Goal: Information Seeking & Learning: Learn about a topic

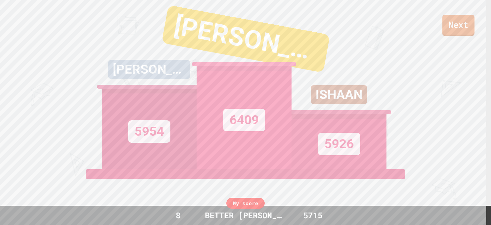
click at [245, 28] on link "Next" at bounding box center [458, 25] width 32 height 21
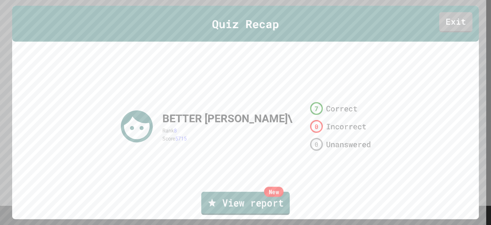
click at [225, 198] on link "New View report" at bounding box center [245, 202] width 88 height 23
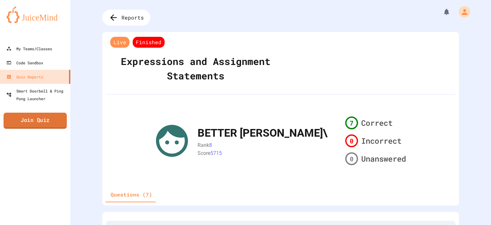
click at [39, 124] on link "Join Quiz" at bounding box center [35, 120] width 63 height 16
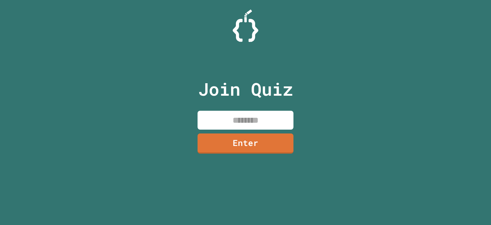
click at [268, 115] on input at bounding box center [245, 120] width 96 height 19
type input "********"
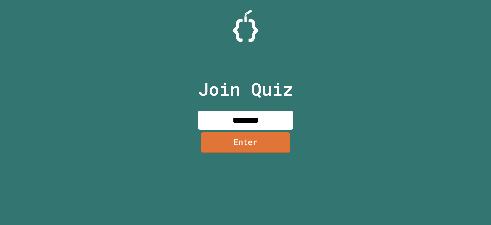
click at [262, 138] on link "Enter" at bounding box center [245, 142] width 89 height 21
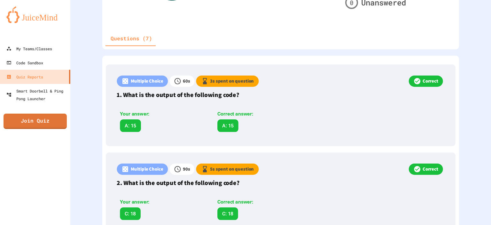
scroll to position [154, 0]
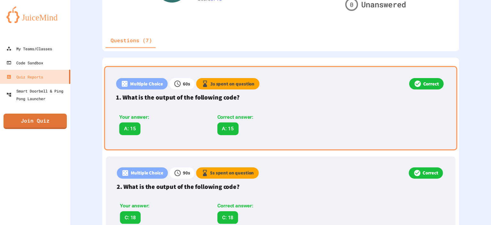
click at [145, 80] on p "Multiple Choice" at bounding box center [146, 83] width 33 height 7
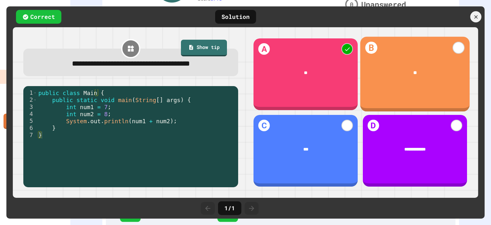
click at [389, 84] on div "B **" at bounding box center [414, 74] width 109 height 75
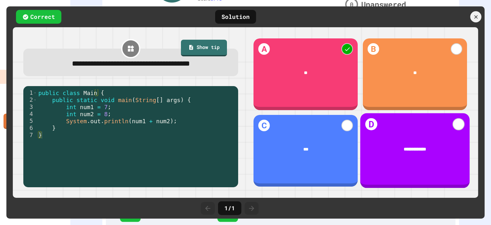
click at [377, 121] on div "**********" at bounding box center [414, 150] width 109 height 75
click at [374, 122] on div "**********" at bounding box center [414, 150] width 109 height 75
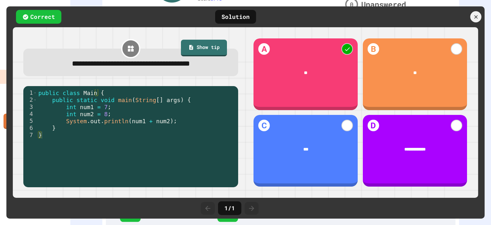
click at [233, 16] on div "Solution" at bounding box center [235, 17] width 41 height 14
click at [54, 19] on div "Correct" at bounding box center [38, 17] width 45 height 14
click at [199, 52] on link "Show tip" at bounding box center [203, 47] width 45 height 17
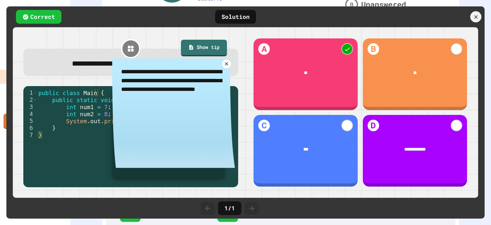
click at [224, 62] on icon at bounding box center [226, 64] width 6 height 6
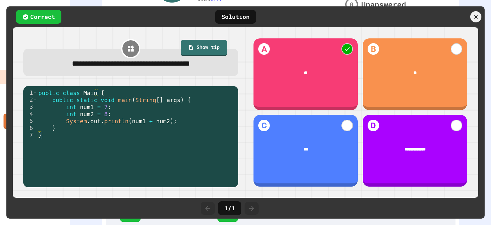
click at [127, 46] on icon at bounding box center [131, 49] width 8 height 8
click at [247, 19] on div "Solution" at bounding box center [235, 17] width 41 height 14
click at [473, 15] on icon at bounding box center [475, 16] width 7 height 7
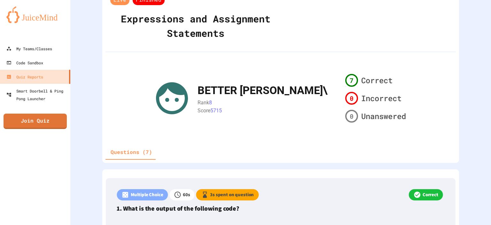
scroll to position [0, 0]
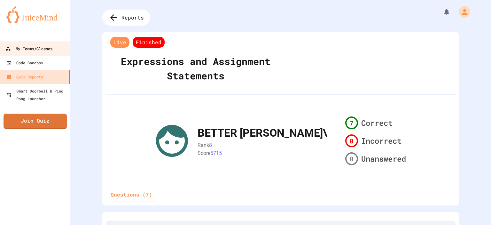
click at [64, 52] on link "My Teams/Classes" at bounding box center [35, 48] width 73 height 14
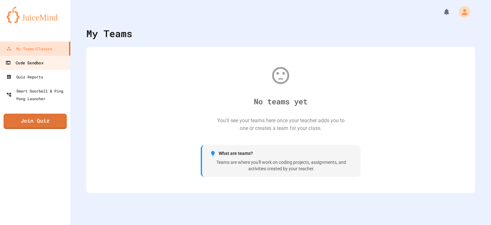
click at [50, 64] on link "Code Sandbox" at bounding box center [35, 62] width 73 height 14
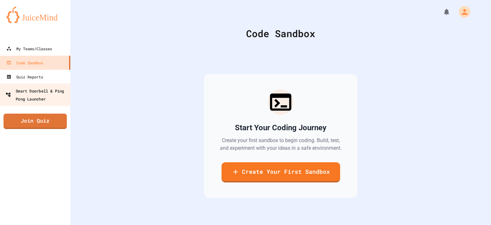
click at [49, 93] on div "Smart Doorbell & Ping Pong Launcher" at bounding box center [36, 95] width 63 height 16
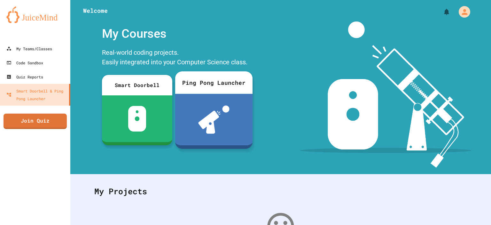
click at [233, 113] on div at bounding box center [213, 119] width 77 height 51
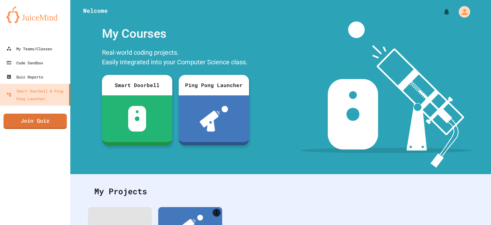
drag, startPoint x: 53, startPoint y: 3, endPoint x: 303, endPoint y: 94, distance: 265.9
click at [303, 94] on img at bounding box center [385, 94] width 171 height 146
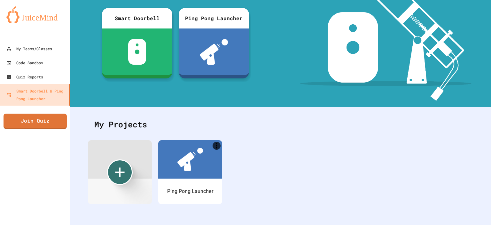
scroll to position [71, 0]
click at [37, 67] on link "Code Sandbox" at bounding box center [35, 62] width 73 height 14
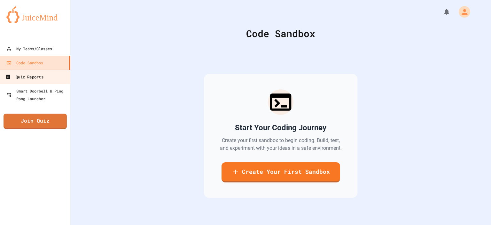
click at [35, 74] on div "Quiz Reports" at bounding box center [24, 77] width 38 height 8
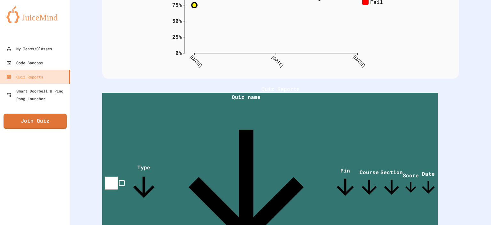
scroll to position [83, 0]
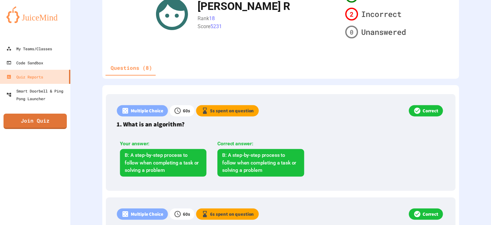
scroll to position [126, 0]
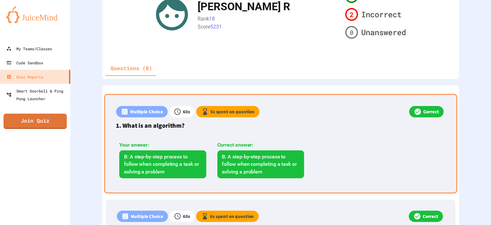
click at [260, 119] on div "Multiple Choice 60 s 5 s spent on question Correct 1. What is an algorithm? You…" at bounding box center [280, 143] width 353 height 99
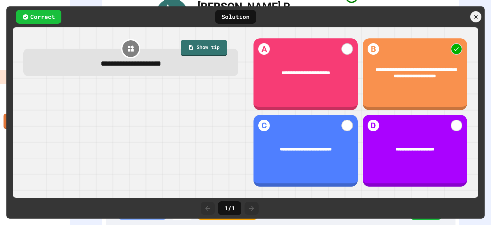
click at [252, 206] on icon at bounding box center [252, 208] width 8 height 8
click at [423, 72] on span "**********" at bounding box center [415, 72] width 81 height 11
click at [477, 18] on icon at bounding box center [476, 17] width 4 height 4
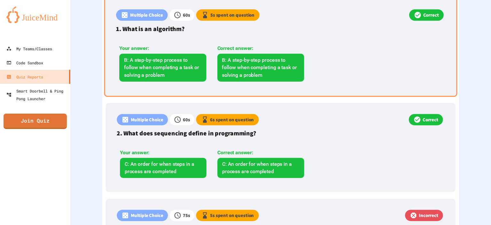
scroll to position [224, 0]
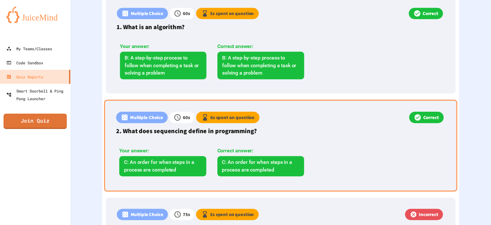
click at [358, 134] on p "2. What does sequencing define in programming?" at bounding box center [280, 131] width 329 height 10
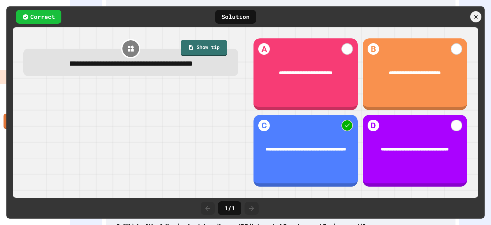
click at [230, 207] on div "1 / 1" at bounding box center [229, 208] width 23 height 14
click at [473, 21] on div at bounding box center [475, 16] width 11 height 11
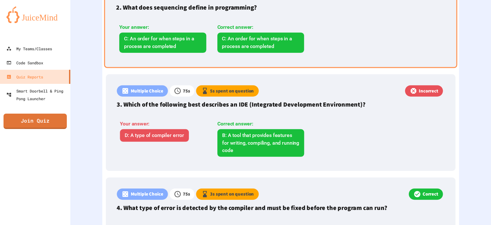
scroll to position [347, 0]
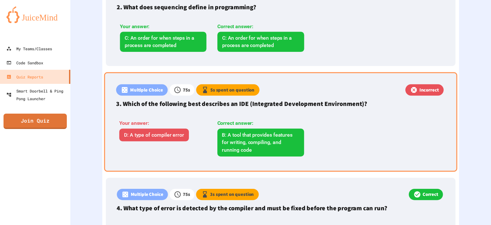
click at [357, 135] on div "Multiple Choice 75 s 5 s spent on question Incorrect 3. Which of the following …" at bounding box center [280, 121] width 353 height 99
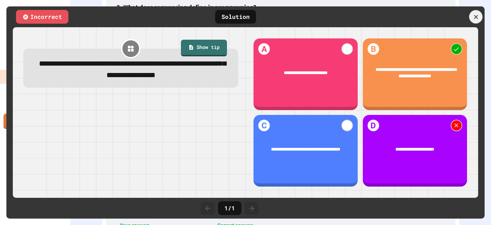
click at [476, 21] on div at bounding box center [475, 16] width 13 height 13
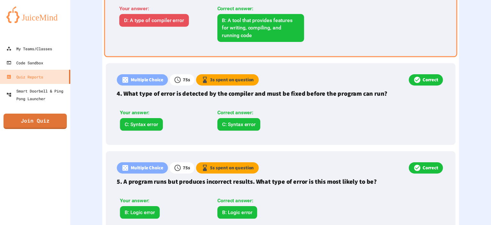
scroll to position [475, 0]
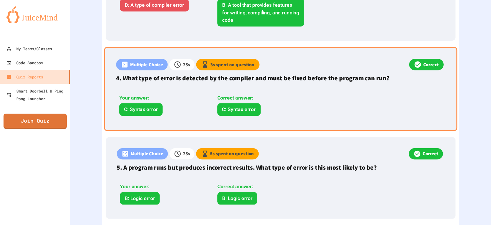
click at [271, 96] on div "Correct answer:" at bounding box center [260, 98] width 87 height 8
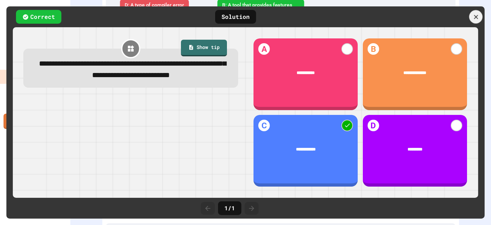
click at [474, 18] on icon at bounding box center [475, 16] width 7 height 7
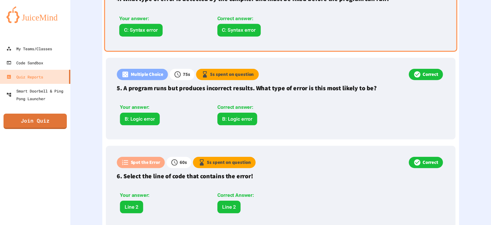
scroll to position [556, 0]
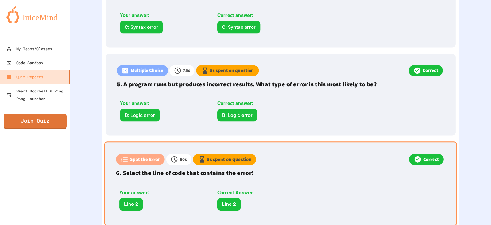
click at [347, 165] on div "Correct" at bounding box center [350, 159] width 189 height 13
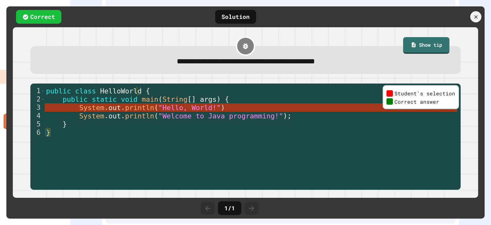
click at [244, 109] on div "public class HelloWorld { public static void main ( String [ ] args ) { System …" at bounding box center [251, 137] width 412 height 100
click at [403, 44] on link "Show tip" at bounding box center [426, 44] width 46 height 17
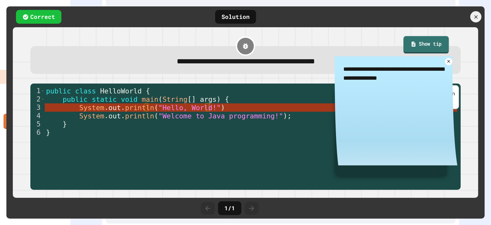
click at [411, 45] on link "Show tip" at bounding box center [425, 44] width 45 height 17
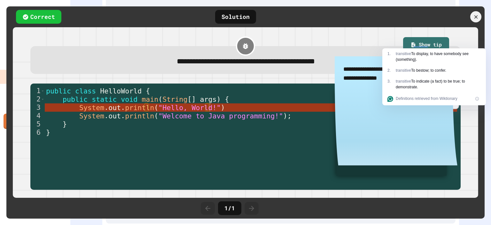
click at [364, 55] on div "**********" at bounding box center [245, 59] width 430 height 27
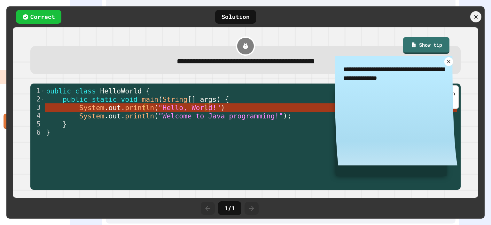
click at [446, 64] on icon at bounding box center [449, 61] width 6 height 6
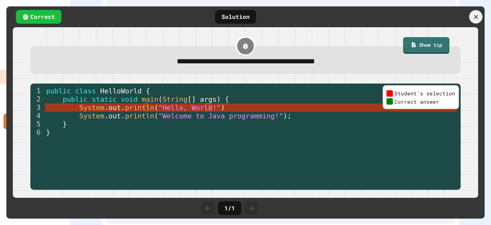
click at [478, 13] on div at bounding box center [475, 16] width 13 height 13
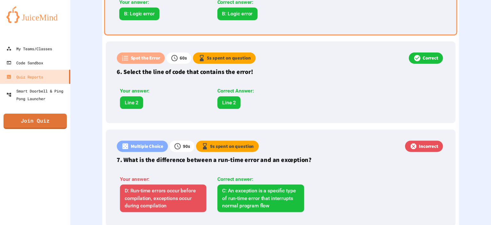
scroll to position [658, 0]
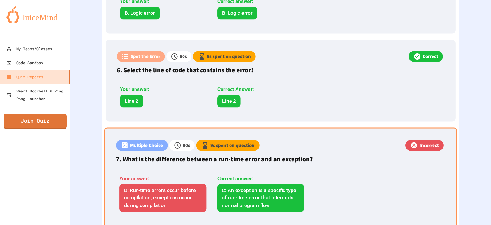
click at [313, 196] on div "Multiple Choice 90 s 9 s spent on question Incorrect 7. What is the difference …" at bounding box center [280, 176] width 353 height 99
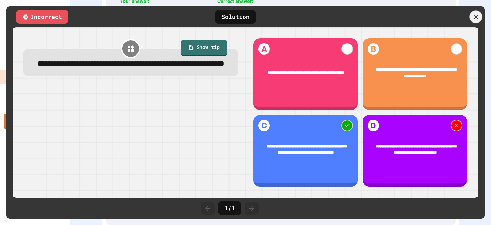
click at [476, 20] on icon at bounding box center [475, 16] width 7 height 7
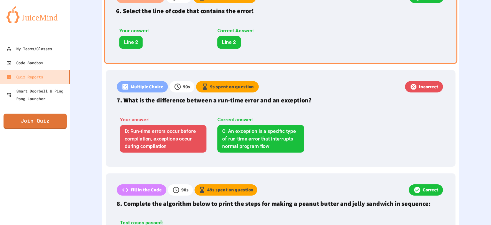
scroll to position [723, 0]
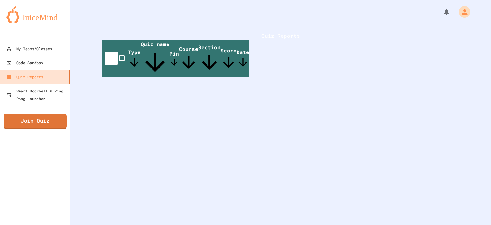
scroll to position [17, 0]
